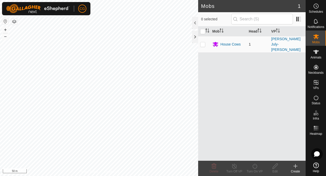
click at [203, 42] on p-checkbox at bounding box center [202, 44] width 5 height 4
checkbox input "true"
click at [296, 167] on icon at bounding box center [296, 167] width 0 height 4
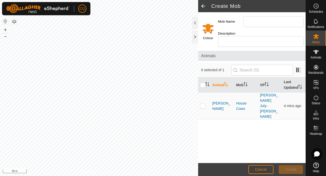
click at [202, 6] on span at bounding box center [203, 6] width 10 height 12
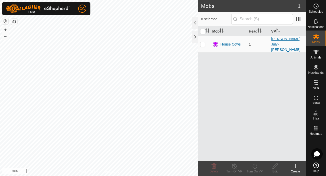
click at [278, 43] on link "[PERSON_NAME] July-[PERSON_NAME]" at bounding box center [285, 44] width 29 height 15
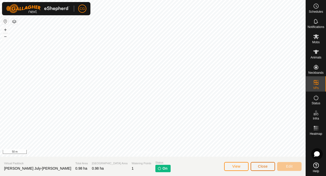
click at [256, 164] on button "Close" at bounding box center [263, 166] width 24 height 9
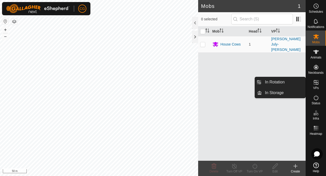
click at [317, 85] on icon at bounding box center [316, 82] width 5 height 5
click at [276, 83] on link "In Rotation" at bounding box center [284, 82] width 44 height 10
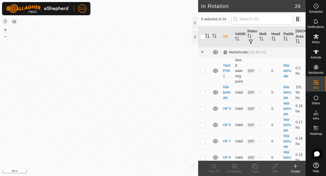
click at [296, 167] on icon at bounding box center [296, 167] width 0 height 4
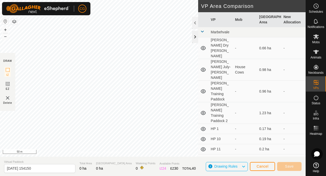
click at [196, 37] on div at bounding box center [195, 37] width 6 height 12
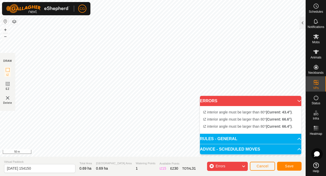
click at [297, 102] on p-accordion-header "ERRORS" at bounding box center [250, 101] width 101 height 10
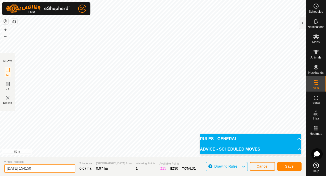
click at [29, 168] on input "[DATE] 154150" at bounding box center [39, 168] width 71 height 9
type input "[PERSON_NAME]'s attempt"
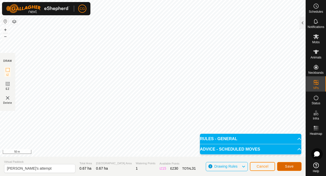
click at [287, 167] on span "Save" at bounding box center [289, 167] width 9 height 4
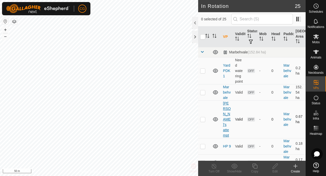
click at [226, 114] on link "[PERSON_NAME]'s attempt" at bounding box center [227, 119] width 8 height 36
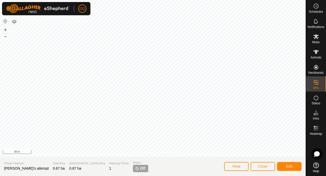
click at [283, 165] on button "Edit" at bounding box center [289, 166] width 24 height 9
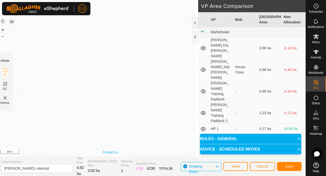
click at [114, 154] on link "Contact Us" at bounding box center [110, 152] width 15 height 5
click at [291, 167] on span "Save" at bounding box center [289, 167] width 9 height 4
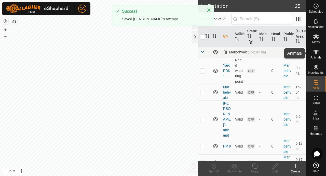
click at [316, 55] on es-animals-svg-icon at bounding box center [316, 52] width 9 height 8
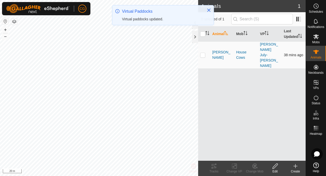
click at [202, 53] on p-checkbox at bounding box center [202, 55] width 5 height 4
checkbox input "true"
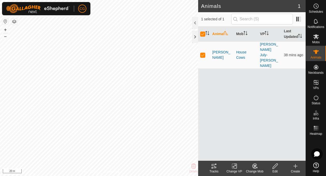
click at [232, 167] on icon at bounding box center [234, 166] width 6 height 6
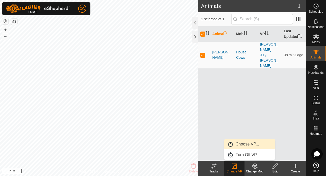
click at [234, 145] on link "Choose VP..." at bounding box center [250, 144] width 50 height 10
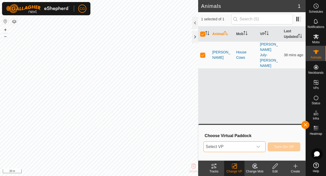
click at [236, 147] on span "Select VP" at bounding box center [228, 147] width 49 height 10
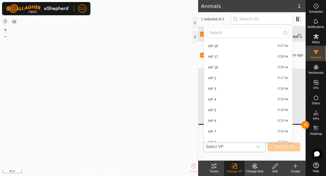
scroll to position [177, 0]
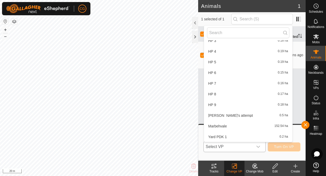
click at [222, 116] on li "[PERSON_NAME]'s attempt 0.5 ha" at bounding box center [248, 116] width 88 height 10
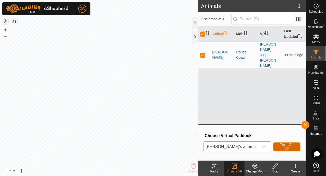
click at [280, 148] on span "Turn On VP" at bounding box center [287, 147] width 14 height 8
